Goal: Find specific page/section: Find specific page/section

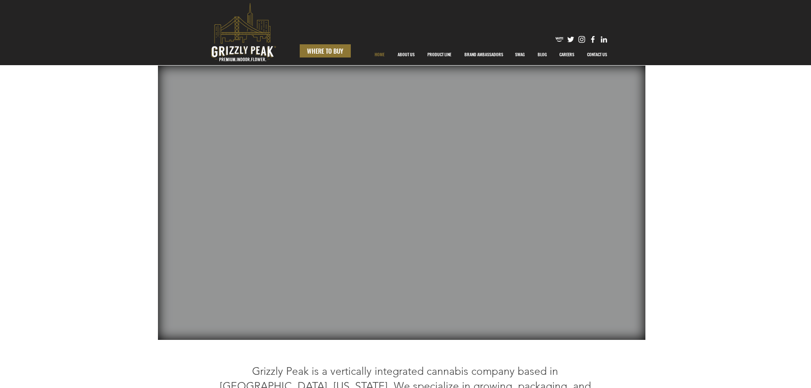
click at [310, 53] on span "WHERE TO BUY" at bounding box center [325, 50] width 36 height 9
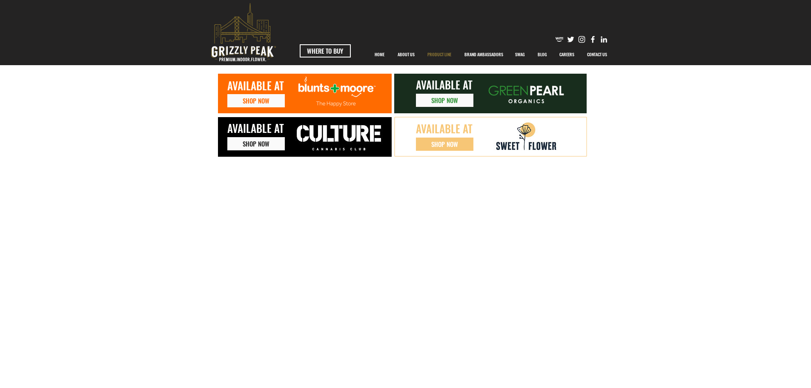
click at [446, 54] on p "PRODUCT LINE" at bounding box center [439, 54] width 32 height 21
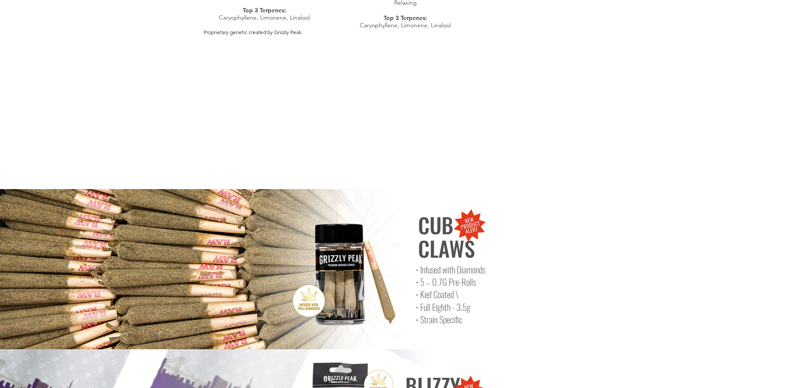
scroll to position [3362, 0]
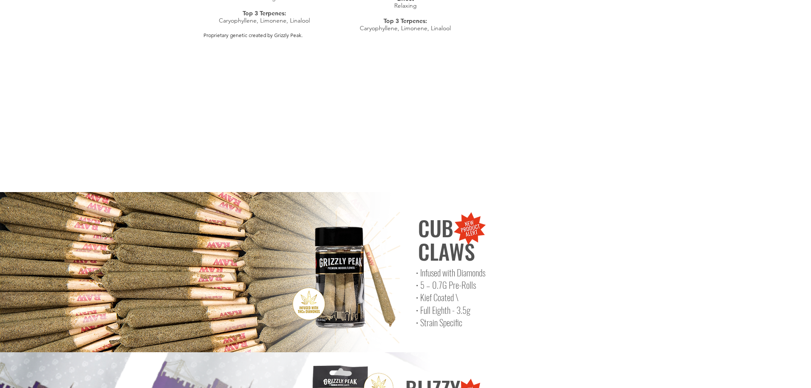
click at [373, 198] on img "main content" at bounding box center [341, 275] width 154 height 154
click at [459, 210] on img "main content" at bounding box center [469, 228] width 37 height 37
click at [267, 216] on img "main content" at bounding box center [341, 275] width 154 height 154
drag, startPoint x: 315, startPoint y: 249, endPoint x: 325, endPoint y: 245, distance: 10.5
click at [315, 285] on img "main content" at bounding box center [308, 303] width 37 height 37
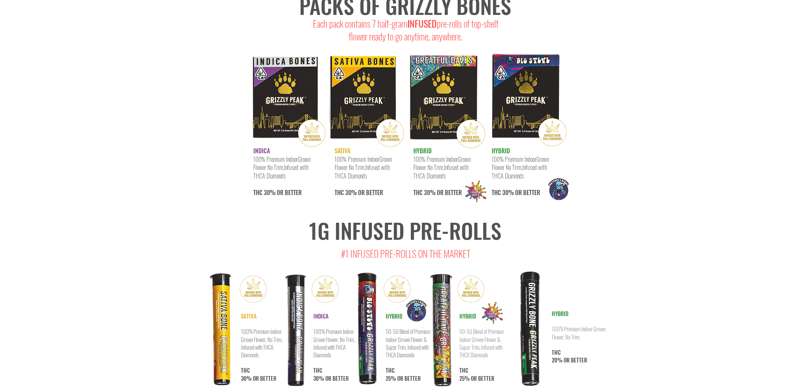
scroll to position [4408, 0]
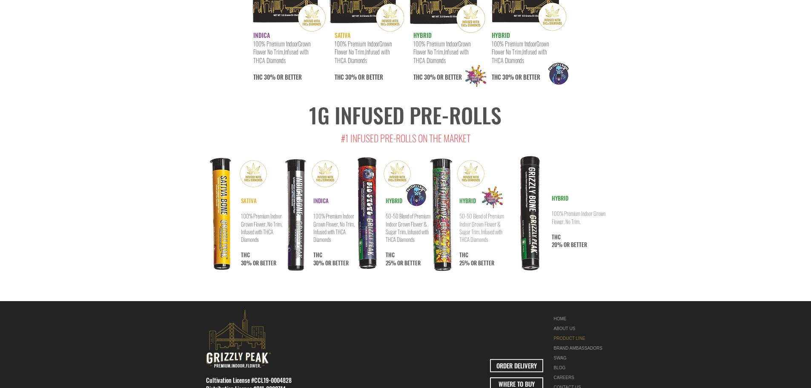
click at [509, 361] on span "ORDER DELIVERY" at bounding box center [516, 365] width 40 height 9
